Goal: Task Accomplishment & Management: Use online tool/utility

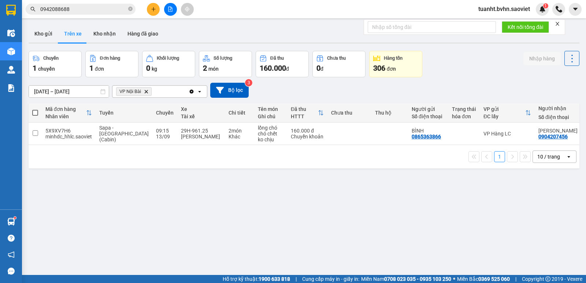
click at [171, 15] on button at bounding box center [170, 9] width 13 height 13
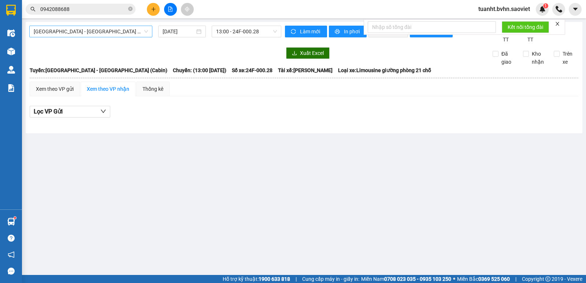
click at [93, 34] on span "[GEOGRAPHIC_DATA] - [GEOGRAPHIC_DATA] (Cabin)" at bounding box center [91, 31] width 114 height 11
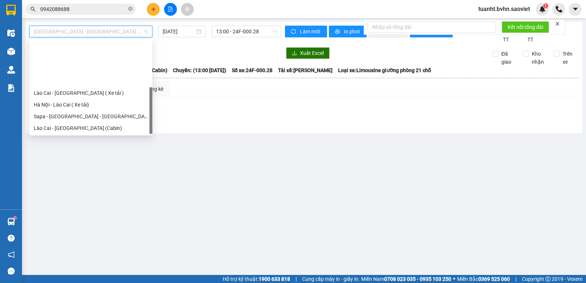
scroll to position [59, 0]
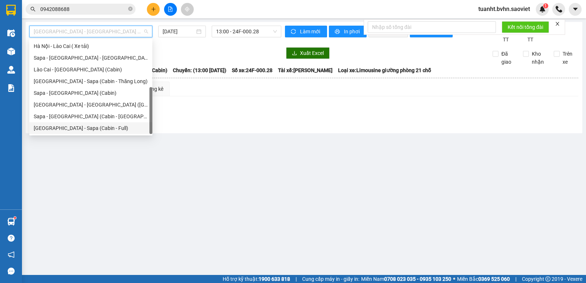
click at [97, 129] on div "[GEOGRAPHIC_DATA] - Sapa (Cabin - Full)" at bounding box center [91, 128] width 114 height 8
type input "[DATE]"
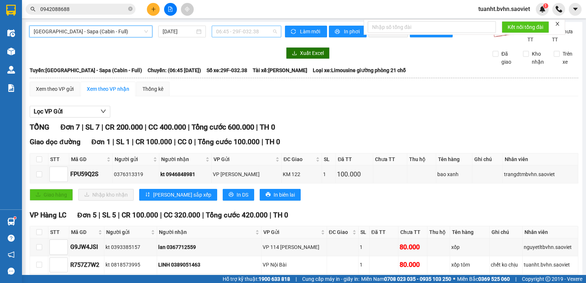
click at [255, 34] on span "06:45 - 29F-032.38" at bounding box center [246, 31] width 60 height 11
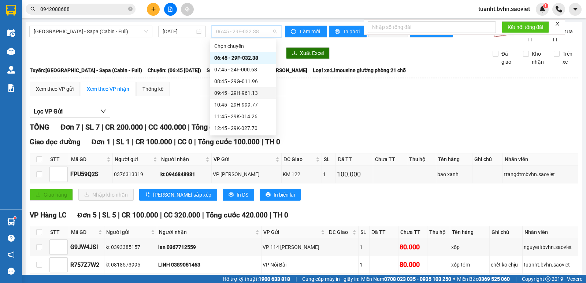
click at [244, 97] on div "09:45 - 29H-961.13" at bounding box center [242, 93] width 57 height 8
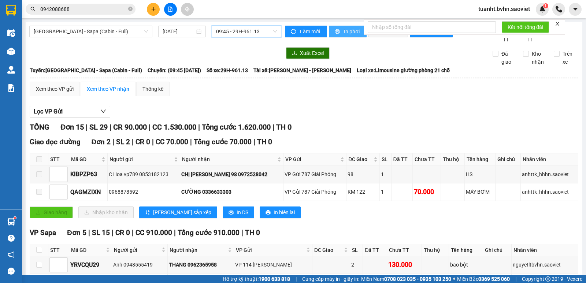
click at [337, 34] on span "printer" at bounding box center [338, 32] width 6 height 6
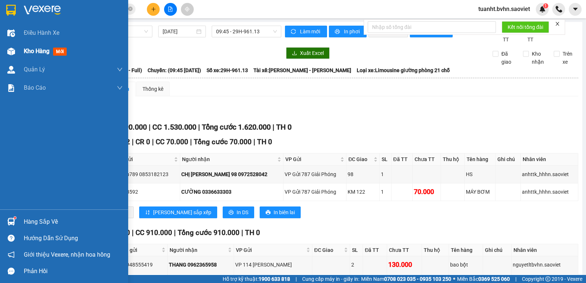
click at [9, 52] on img at bounding box center [11, 52] width 8 height 8
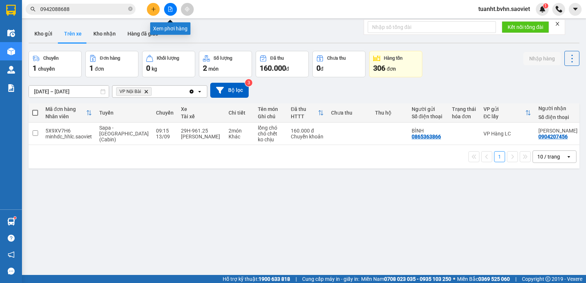
click at [171, 8] on icon "file-add" at bounding box center [170, 9] width 4 height 5
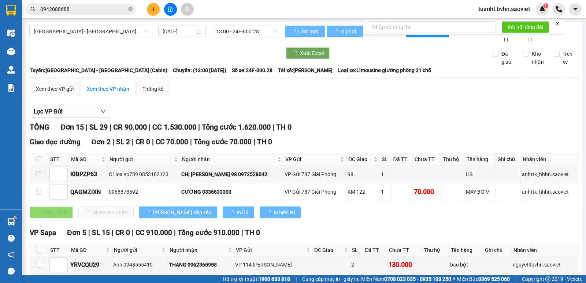
click at [116, 38] on div "[GEOGRAPHIC_DATA] - [GEOGRAPHIC_DATA] (Cabin) [DATE] 13:00 - 24F-000.28" at bounding box center [155, 35] width 252 height 18
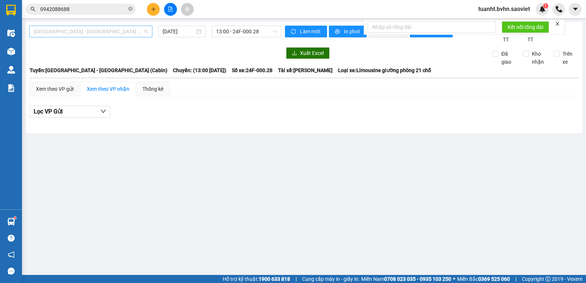
click at [126, 30] on span "[GEOGRAPHIC_DATA] - [GEOGRAPHIC_DATA] (Cabin)" at bounding box center [91, 31] width 114 height 11
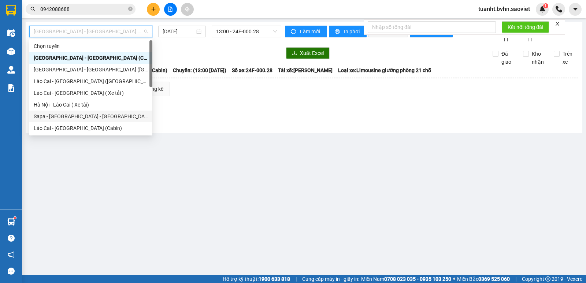
scroll to position [59, 0]
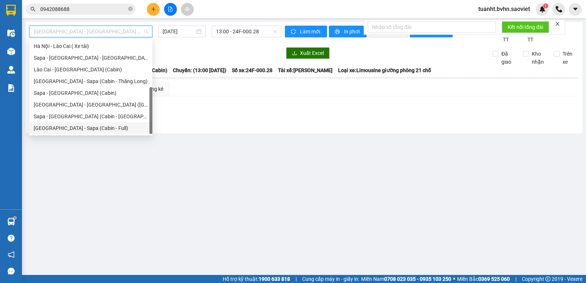
click at [96, 127] on div "[GEOGRAPHIC_DATA] - Sapa (Cabin - Full)" at bounding box center [91, 128] width 114 height 8
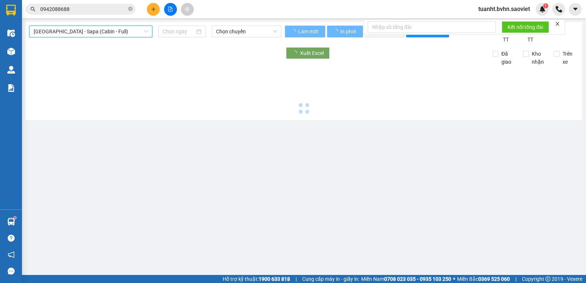
type input "[DATE]"
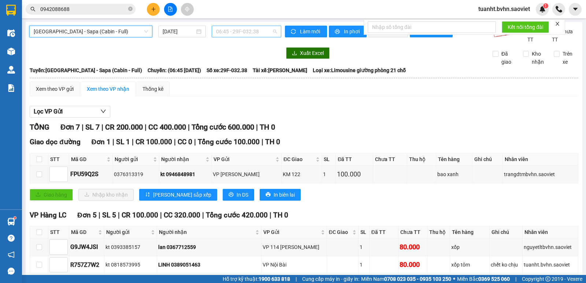
click at [254, 31] on span "06:45 - 29F-032.38" at bounding box center [246, 31] width 60 height 11
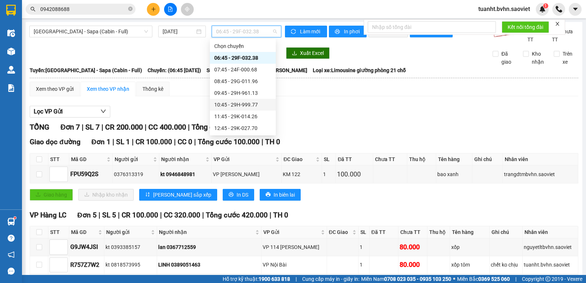
click at [250, 107] on div "10:45 - 29H-999.77" at bounding box center [242, 105] width 57 height 8
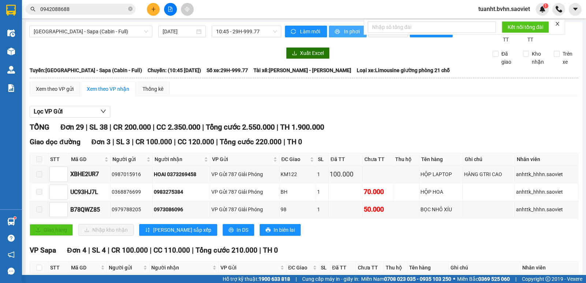
click at [351, 34] on span "In phơi" at bounding box center [352, 31] width 17 height 8
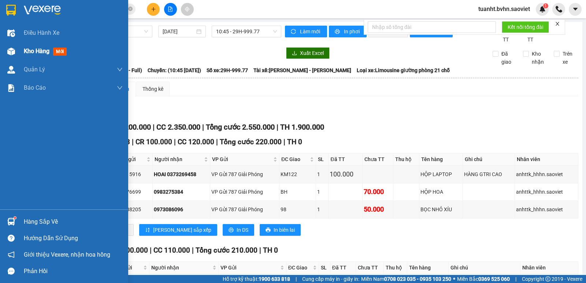
click at [15, 50] on div at bounding box center [11, 51] width 13 height 13
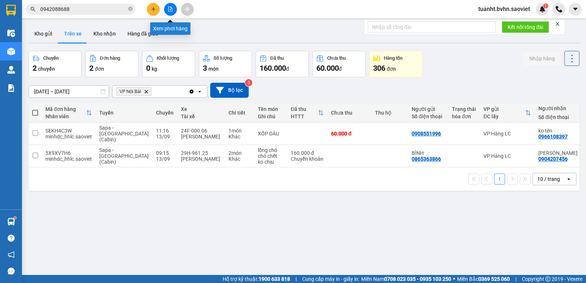
click at [172, 13] on button at bounding box center [170, 9] width 13 height 13
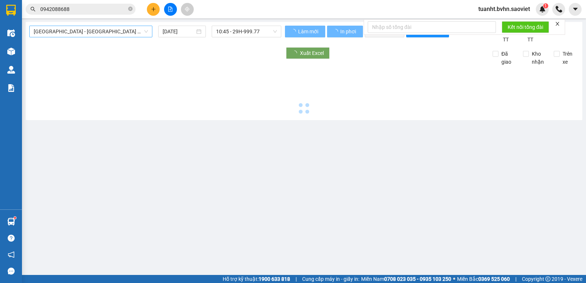
click at [113, 33] on span "[GEOGRAPHIC_DATA] - [GEOGRAPHIC_DATA] (Cabin)" at bounding box center [91, 31] width 114 height 11
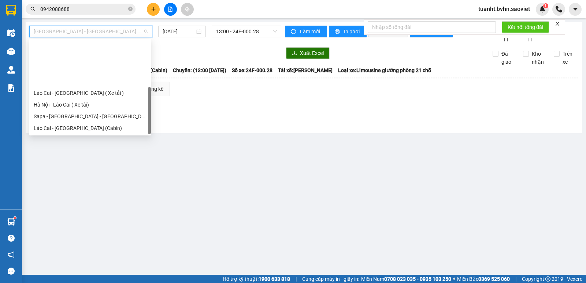
click at [107, 136] on div "[GEOGRAPHIC_DATA] - Sapa (Cabin - Thăng Long)" at bounding box center [90, 140] width 113 height 8
type input "[DATE]"
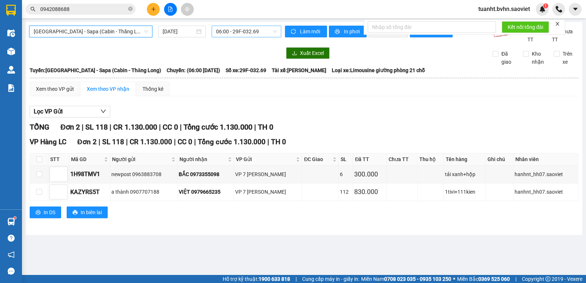
click at [238, 32] on span "06:00 - 29F-032.69" at bounding box center [246, 31] width 60 height 11
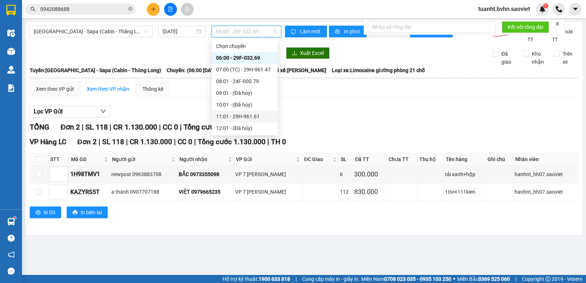
click at [253, 112] on div "11:01 - 29H-961.61" at bounding box center [244, 116] width 57 height 8
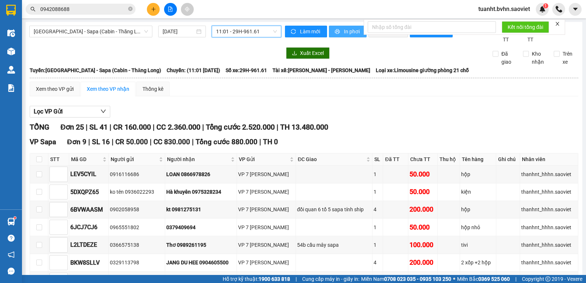
click at [344, 35] on span "In phơi" at bounding box center [352, 31] width 17 height 8
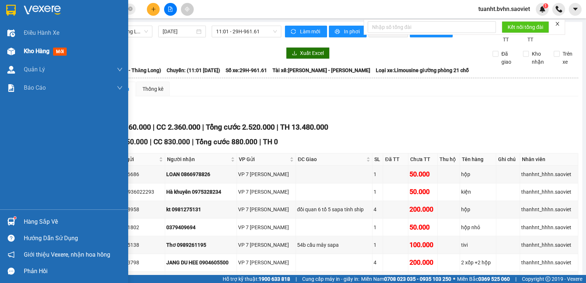
click at [12, 51] on img at bounding box center [11, 52] width 8 height 8
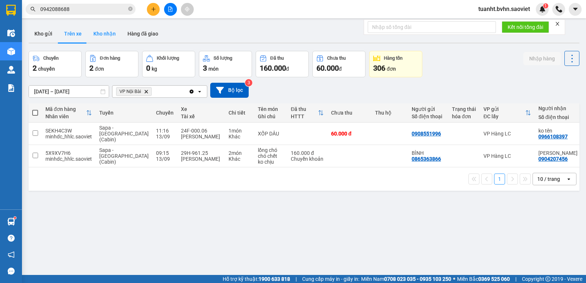
click at [107, 37] on button "Kho nhận" at bounding box center [105, 34] width 34 height 18
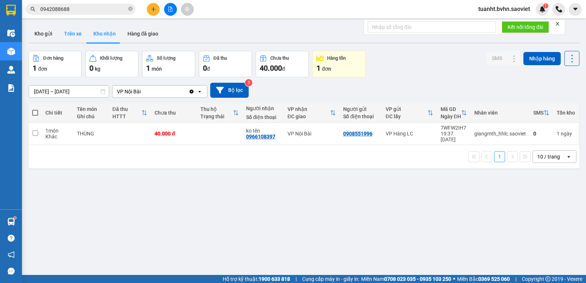
click at [72, 32] on button "Trên xe" at bounding box center [72, 34] width 29 height 18
